Goal: Task Accomplishment & Management: Manage account settings

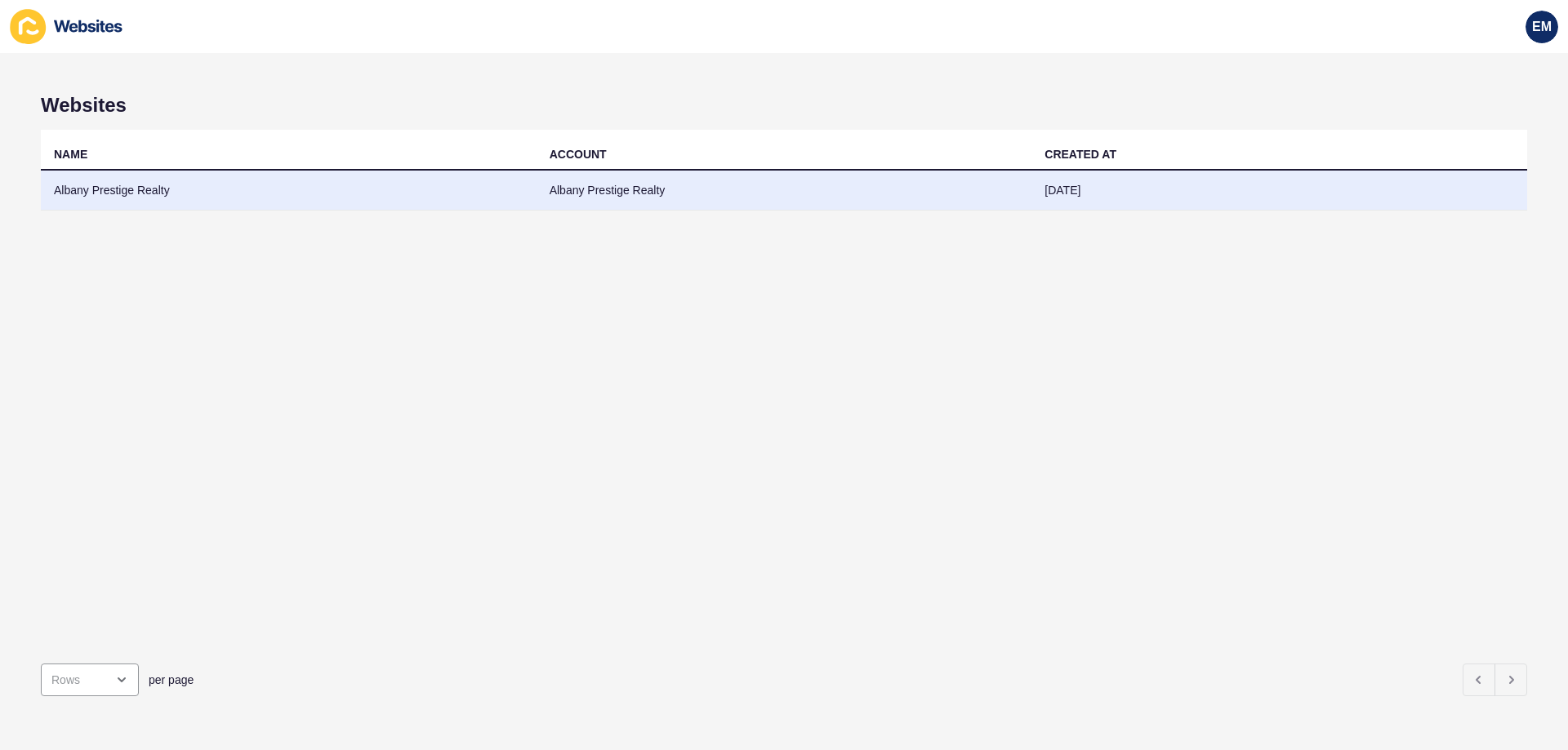
click at [111, 198] on td "Albany Prestige Realty" at bounding box center [289, 190] width 496 height 40
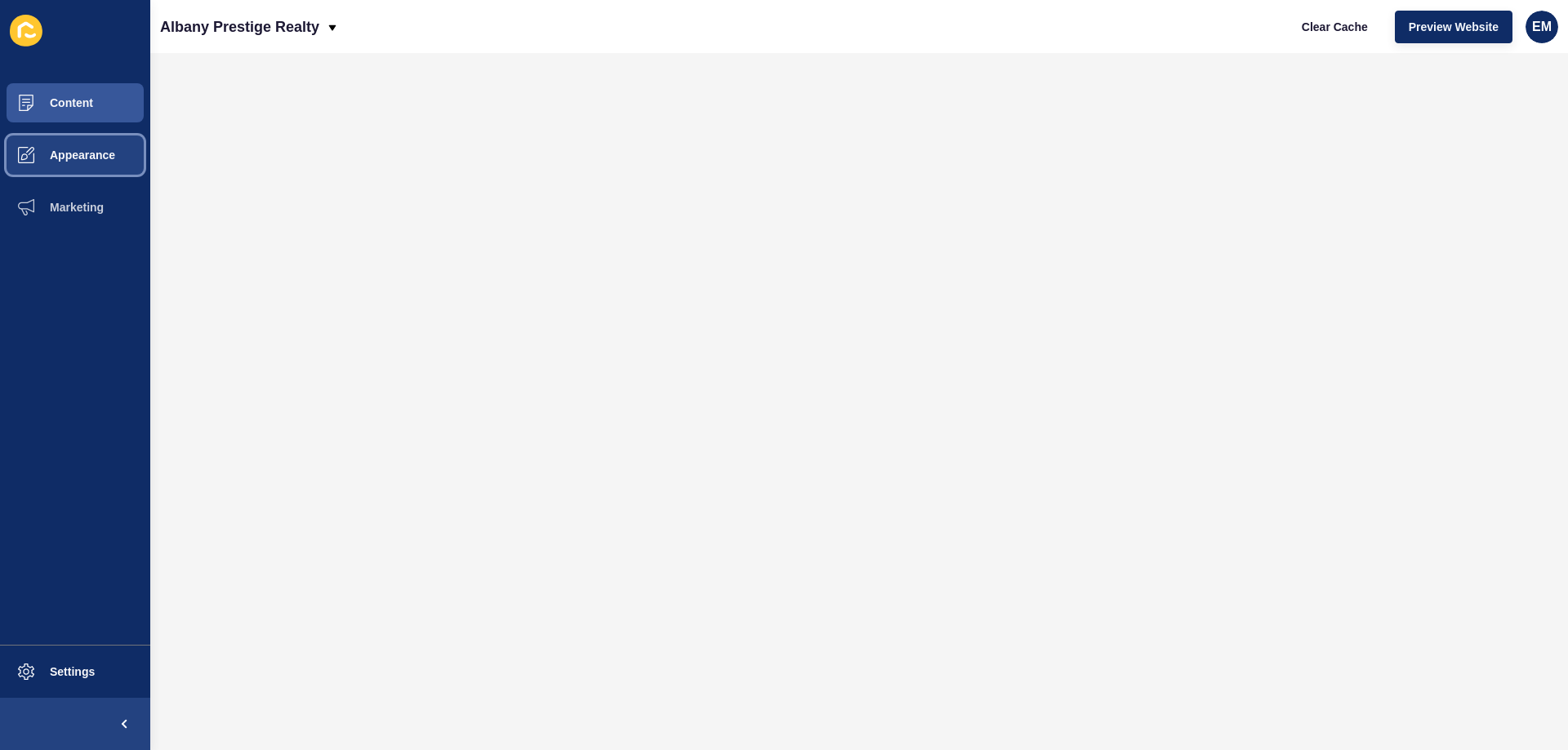
click at [78, 155] on span "Appearance" at bounding box center [56, 155] width 117 height 13
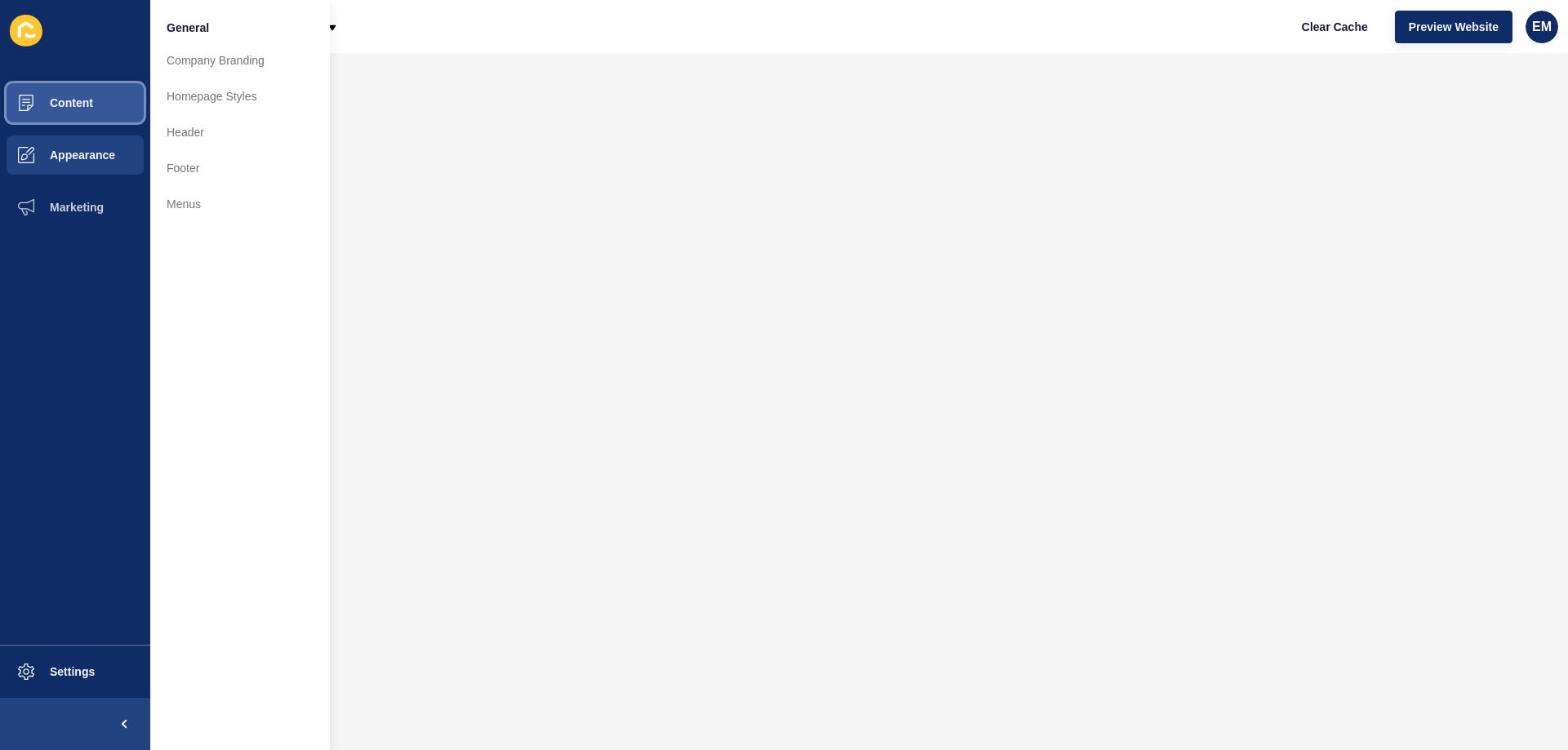
click at [106, 103] on button "Content" at bounding box center [75, 102] width 150 height 52
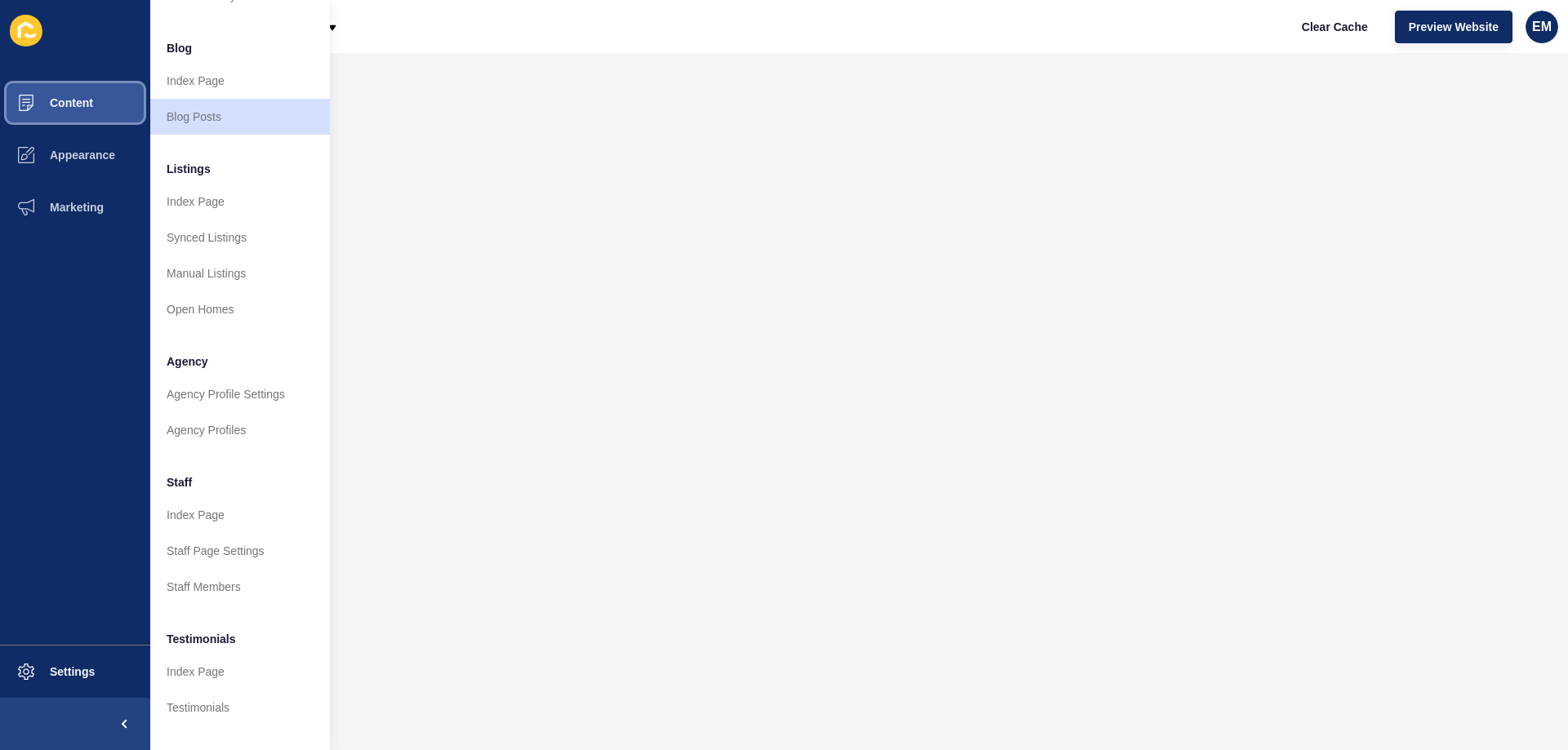
scroll to position [163, 0]
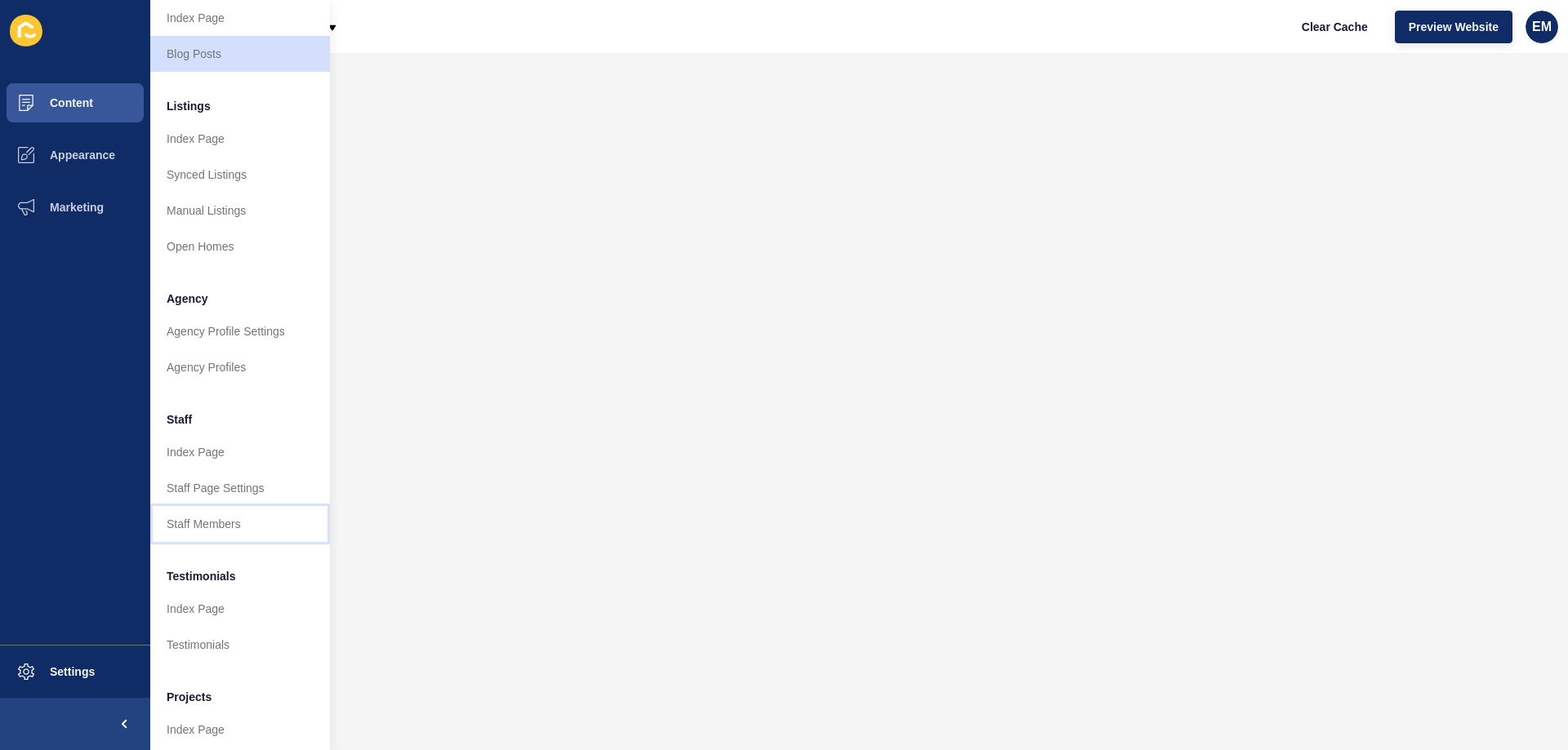
click at [267, 541] on link "Staff Members" at bounding box center [240, 524] width 180 height 36
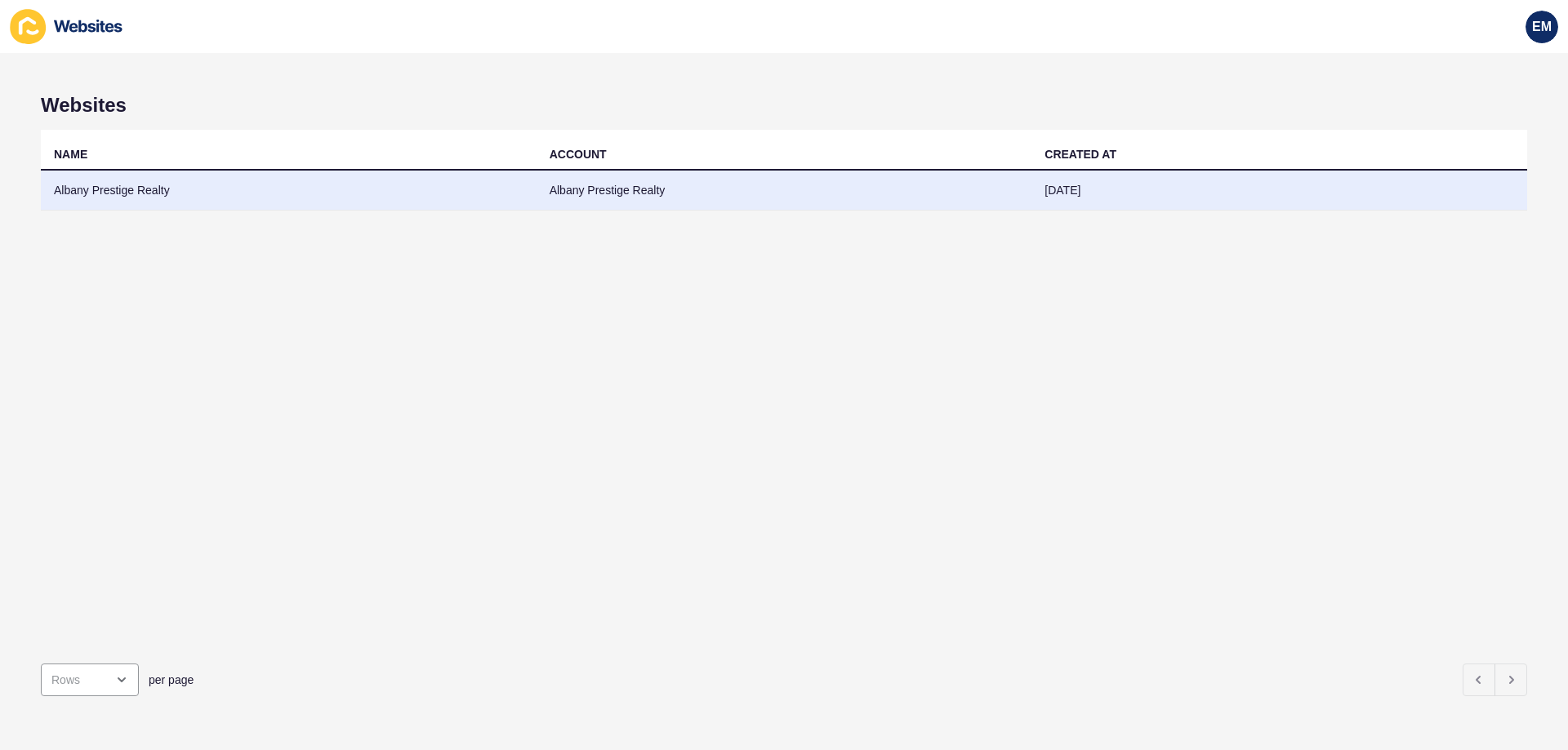
click at [162, 202] on td "Albany Prestige Realty" at bounding box center [289, 190] width 496 height 40
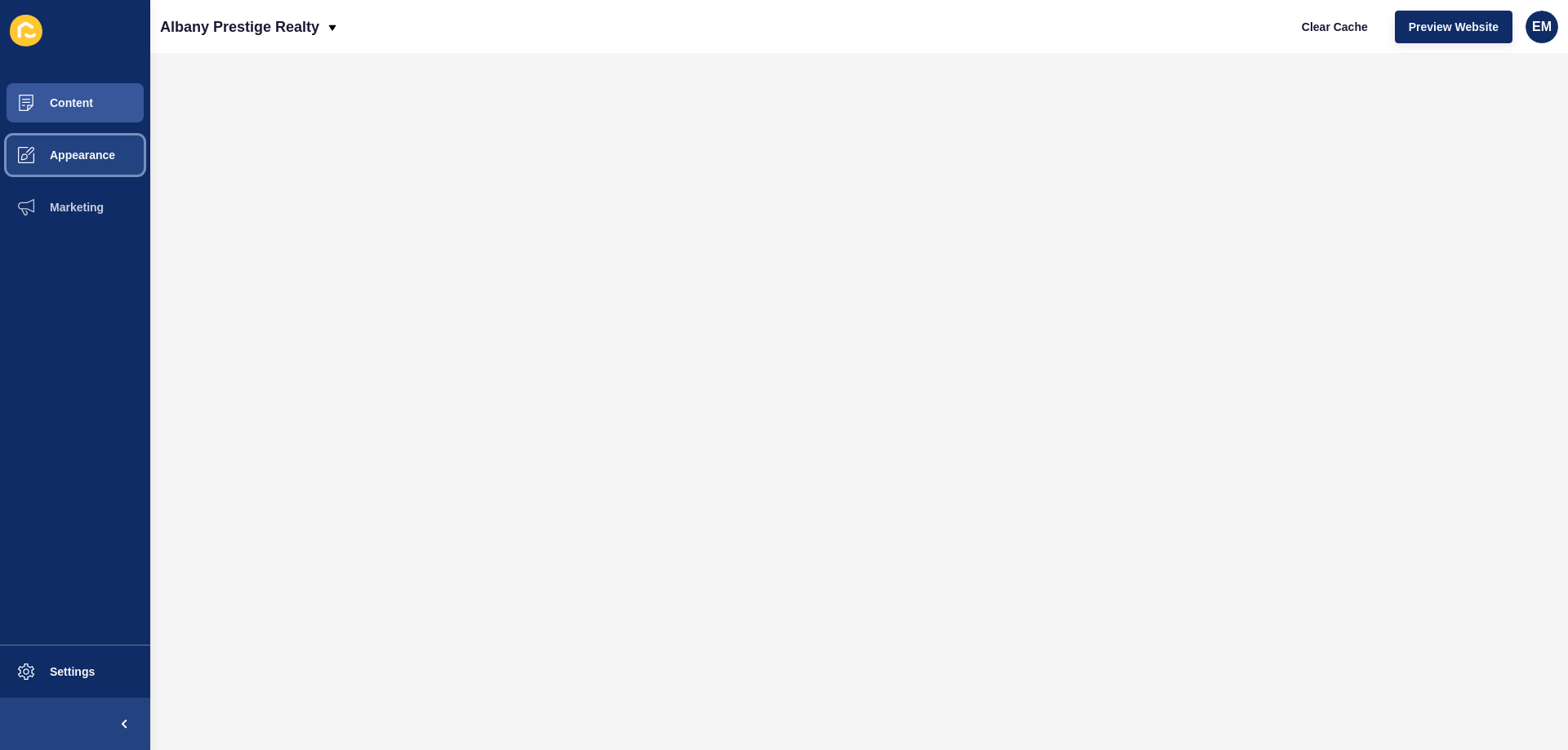
click at [95, 151] on span "Appearance" at bounding box center [56, 155] width 117 height 13
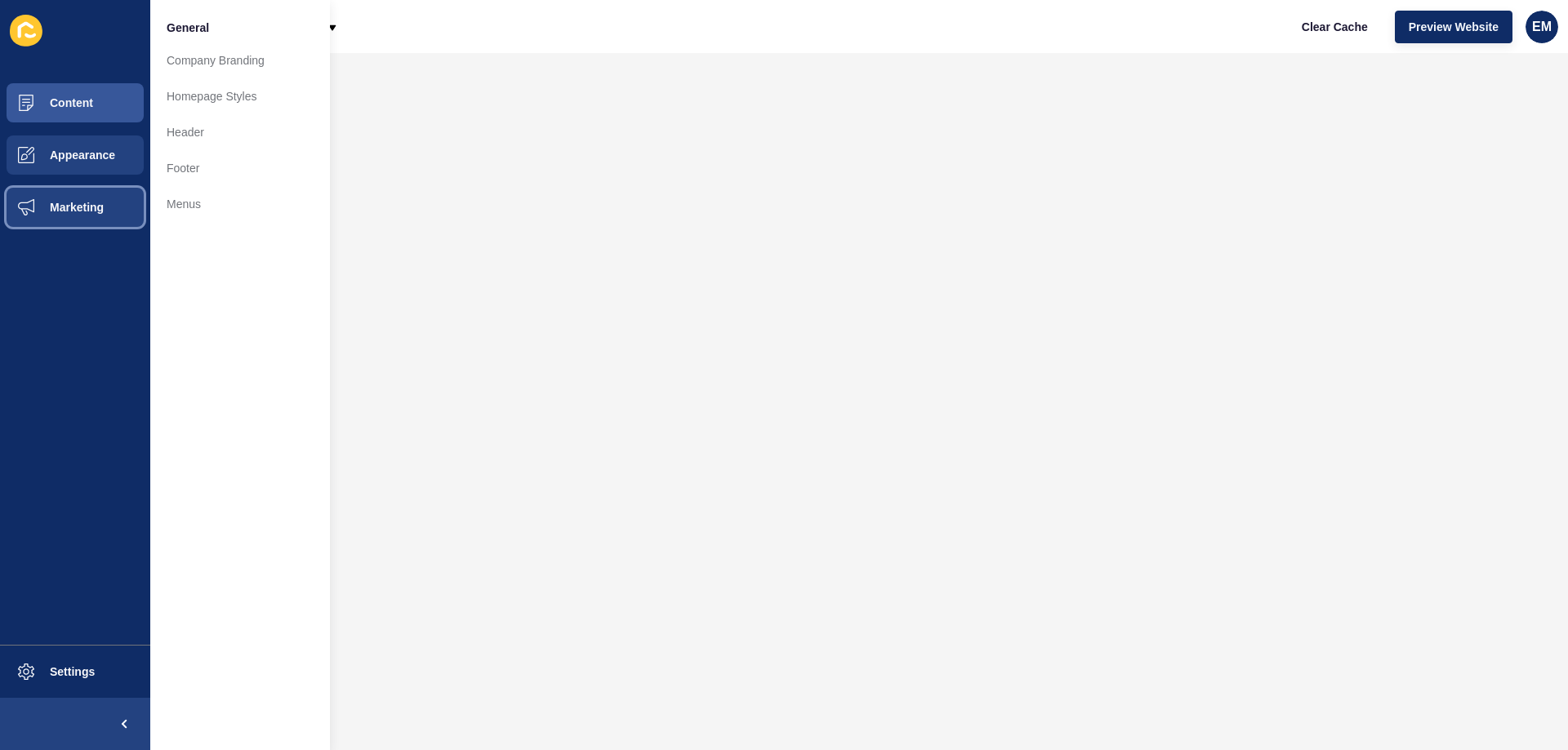
click at [76, 198] on button "Marketing" at bounding box center [75, 207] width 150 height 52
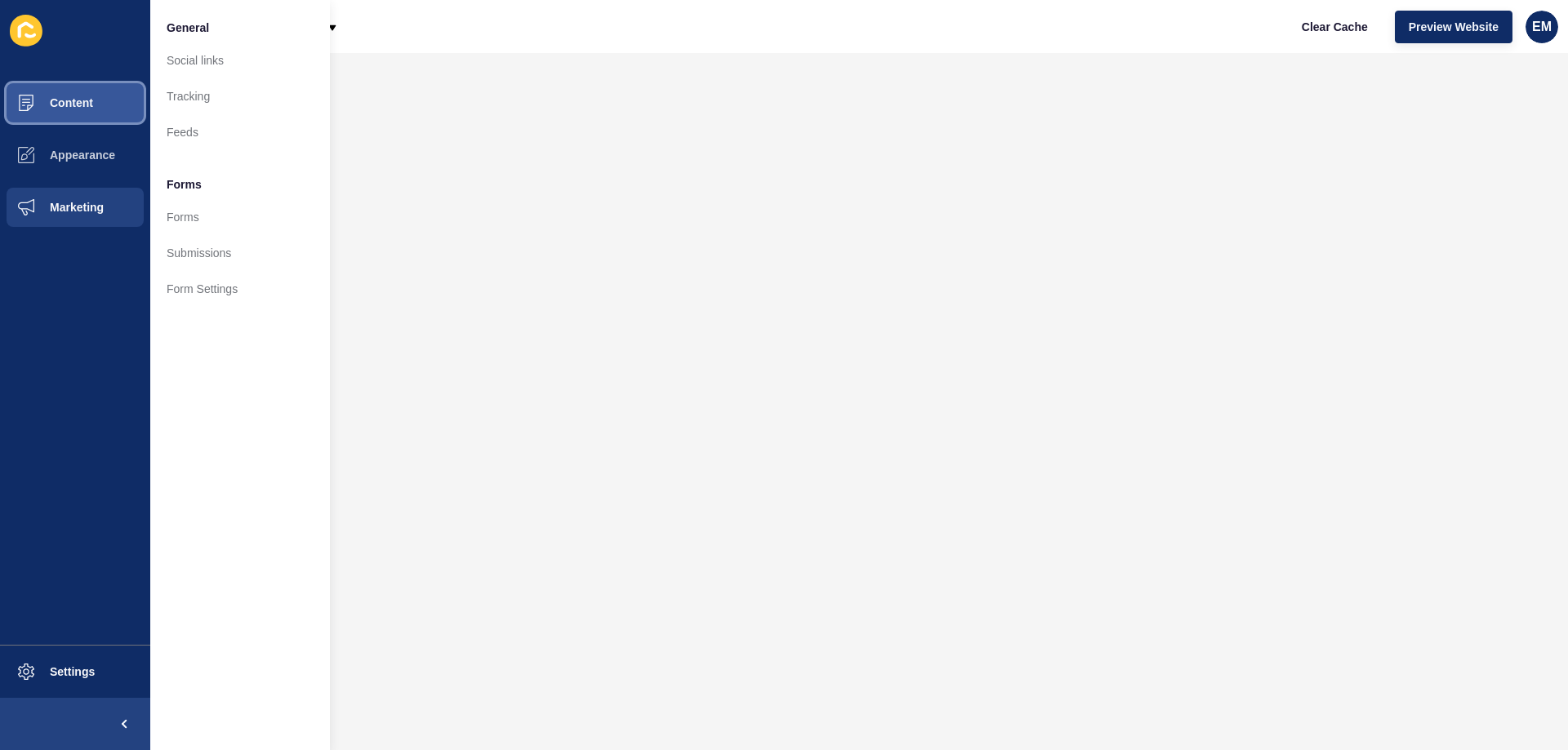
click at [95, 95] on button "Content" at bounding box center [75, 102] width 150 height 52
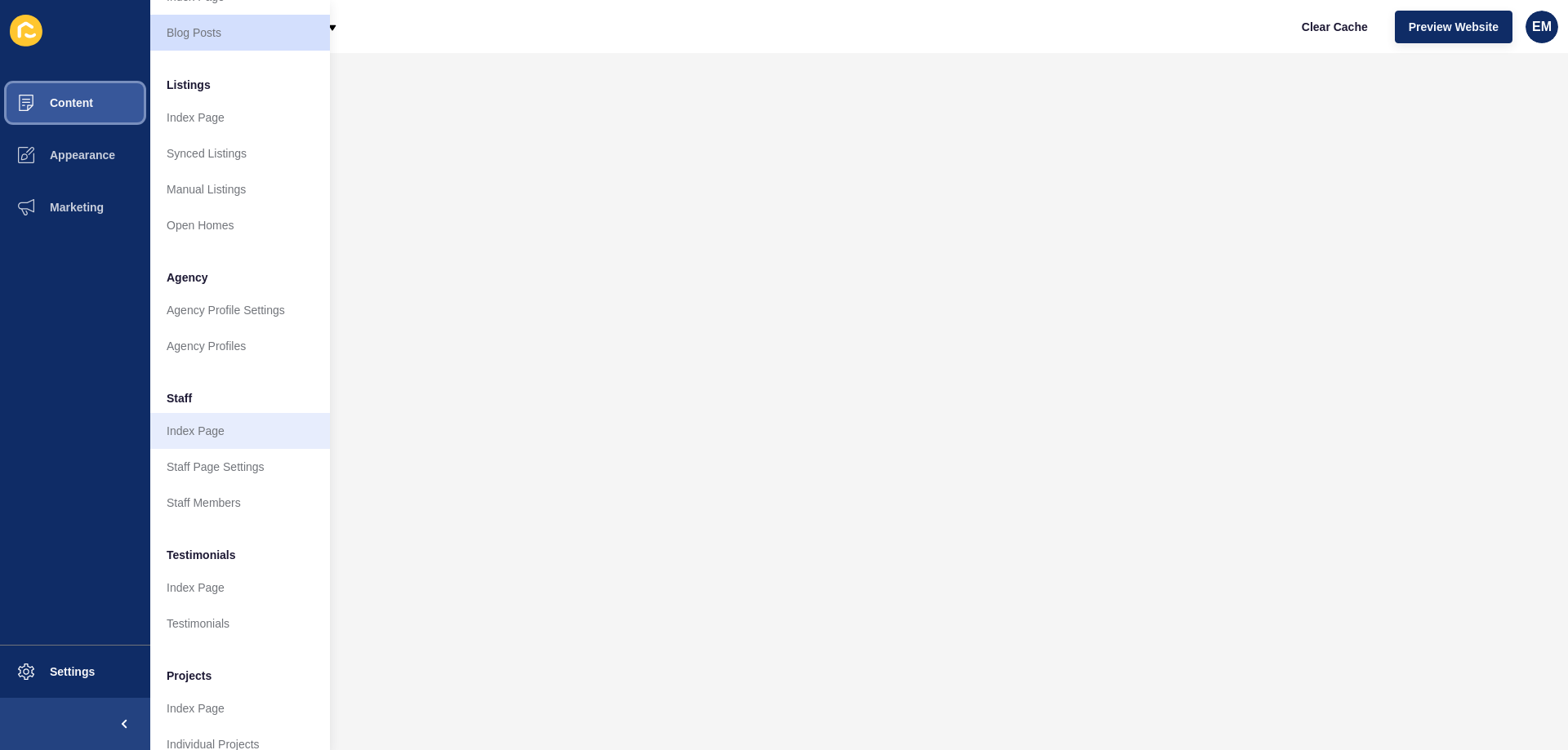
scroll to position [219, 0]
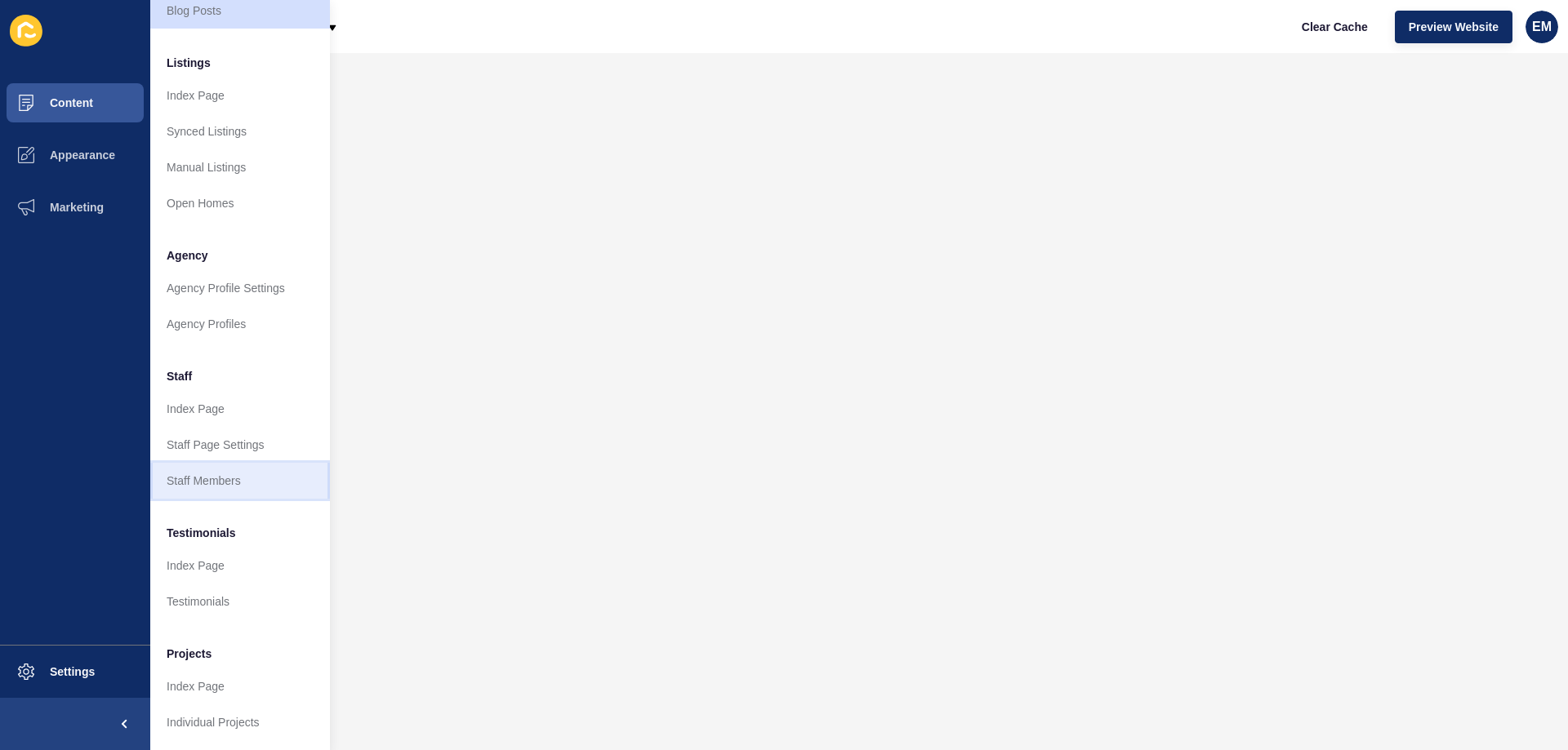
click at [254, 475] on link "Staff Members" at bounding box center [240, 481] width 180 height 36
